Goal: Information Seeking & Learning: Check status

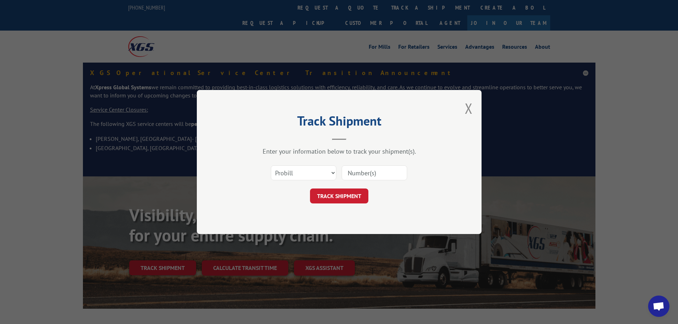
click at [298, 169] on select "Select category... Probill BOL PO" at bounding box center [304, 173] width 66 height 15
select select "bol"
click at [271, 166] on select "Select category... Probill BOL PO" at bounding box center [304, 173] width 66 height 15
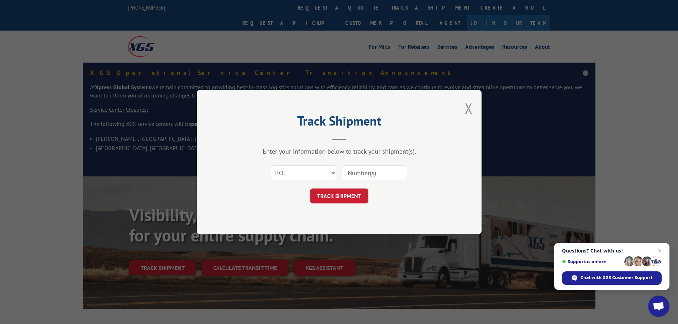
click at [358, 179] on input at bounding box center [375, 173] width 66 height 15
paste input "0894222116"
type input "0894222116"
click at [364, 198] on button "TRACK SHIPMENT" at bounding box center [339, 196] width 58 height 15
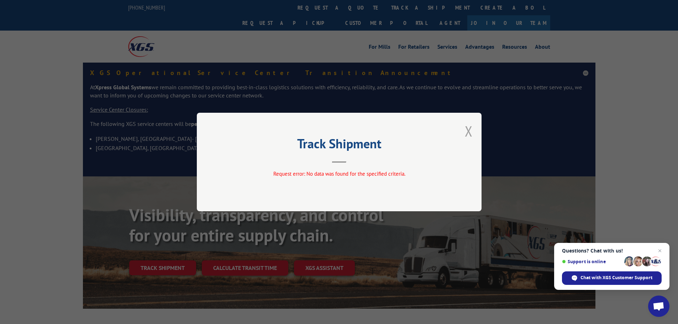
click at [469, 131] on button "Close modal" at bounding box center [469, 131] width 8 height 19
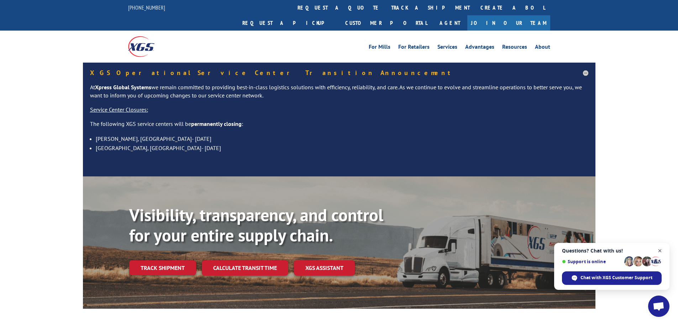
click at [660, 251] on span "Open chat" at bounding box center [660, 251] width 9 height 9
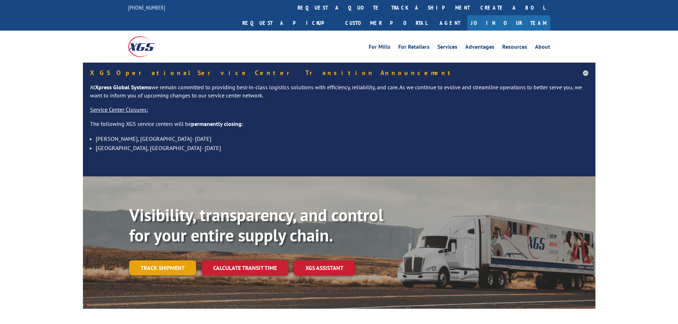
click at [171, 261] on link "Track shipment" at bounding box center [162, 268] width 67 height 15
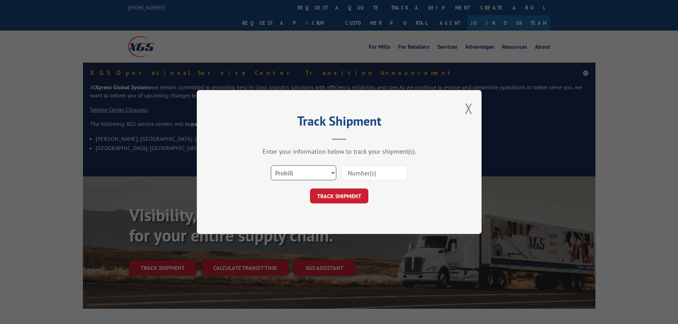
click at [292, 178] on select "Select category... Probill BOL PO" at bounding box center [304, 173] width 66 height 15
select select "po"
click at [271, 166] on select "Select category... Probill BOL PO" at bounding box center [304, 173] width 66 height 15
click at [371, 172] on input at bounding box center [375, 173] width 66 height 15
paste input "04521762"
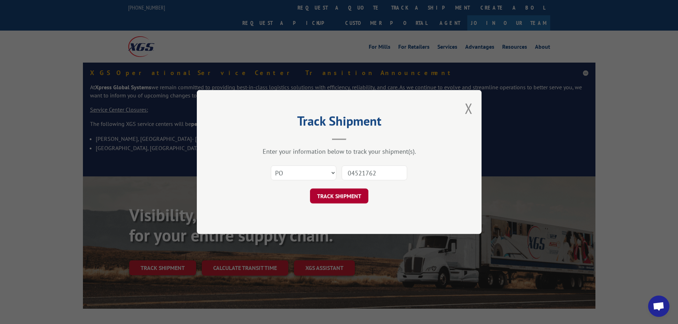
type input "04521762"
click at [348, 197] on button "TRACK SHIPMENT" at bounding box center [339, 196] width 58 height 15
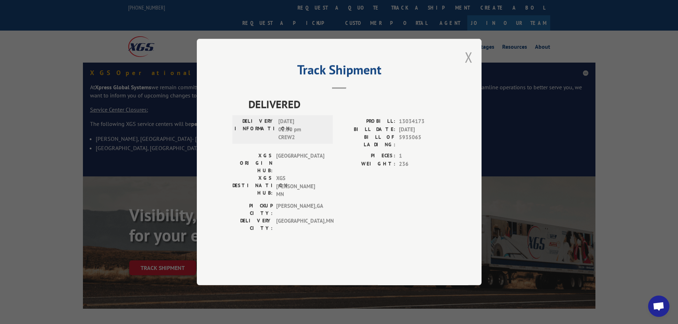
click at [470, 67] on button "Close modal" at bounding box center [469, 57] width 8 height 19
